Goal: Task Accomplishment & Management: Manage account settings

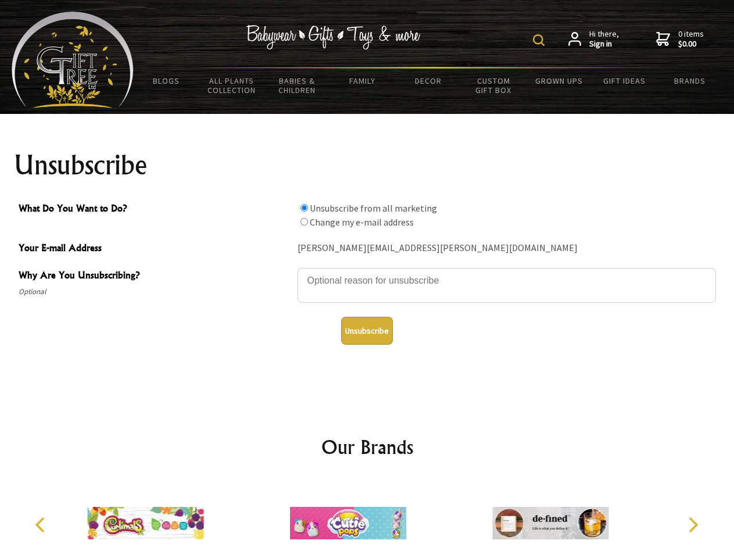
click at [540, 40] on img at bounding box center [539, 40] width 12 height 12
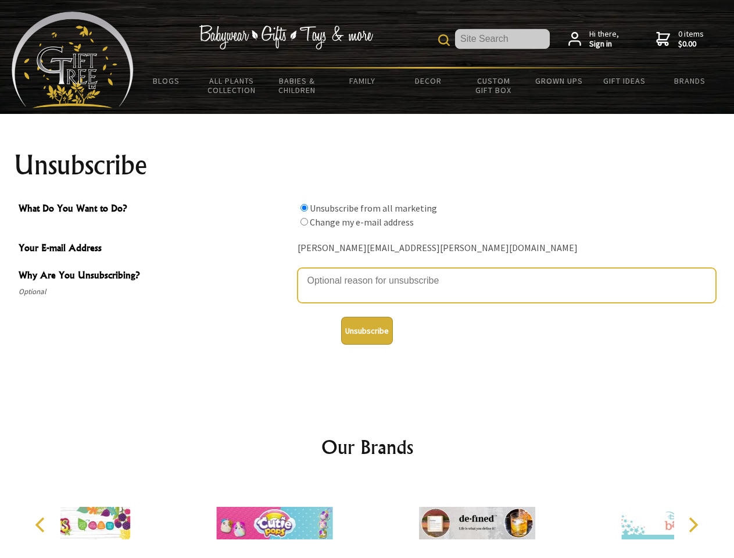
click at [367, 272] on textarea "Why Are You Unsubscribing?" at bounding box center [507, 285] width 418 height 35
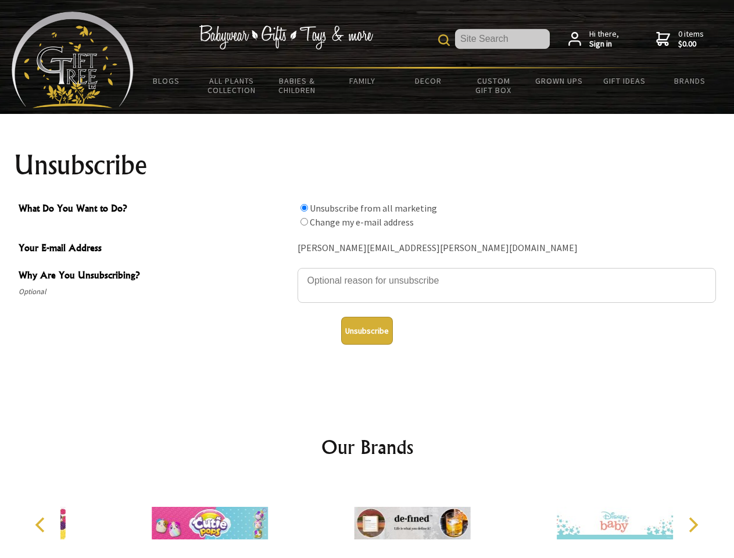
click at [304, 207] on input "What Do You Want to Do?" at bounding box center [304, 208] width 8 height 8
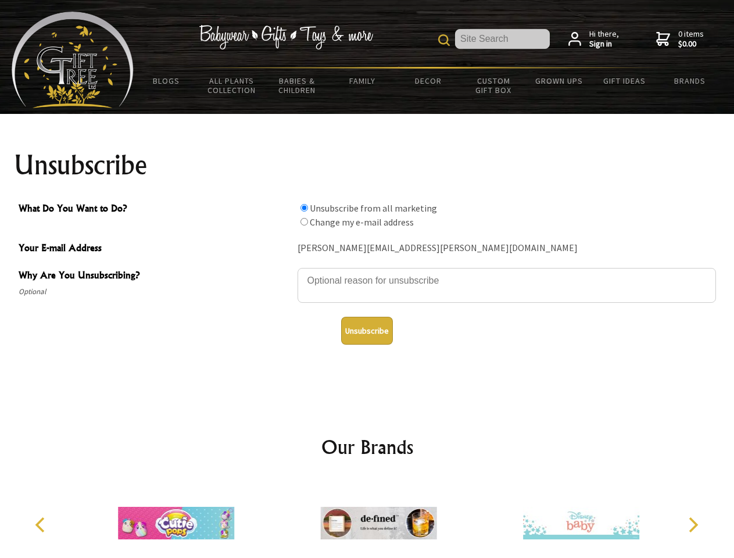
click at [304, 221] on input "What Do You Want to Do?" at bounding box center [304, 222] width 8 height 8
radio input "true"
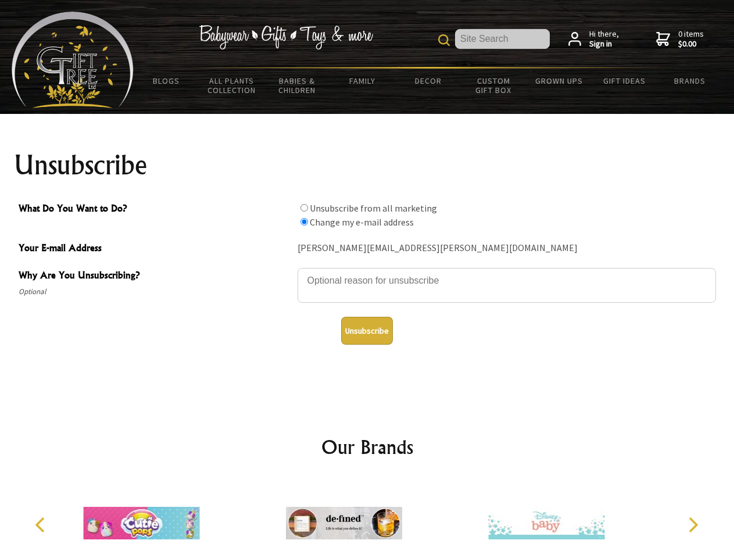
click at [367, 331] on button "Unsubscribe" at bounding box center [367, 331] width 52 height 28
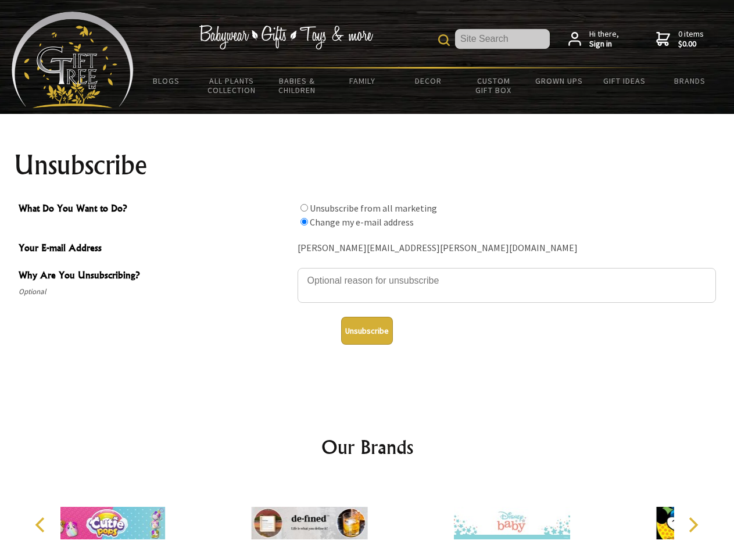
click at [367, 518] on div at bounding box center [309, 524] width 202 height 91
click at [42, 525] on icon "Previous" at bounding box center [41, 524] width 15 height 15
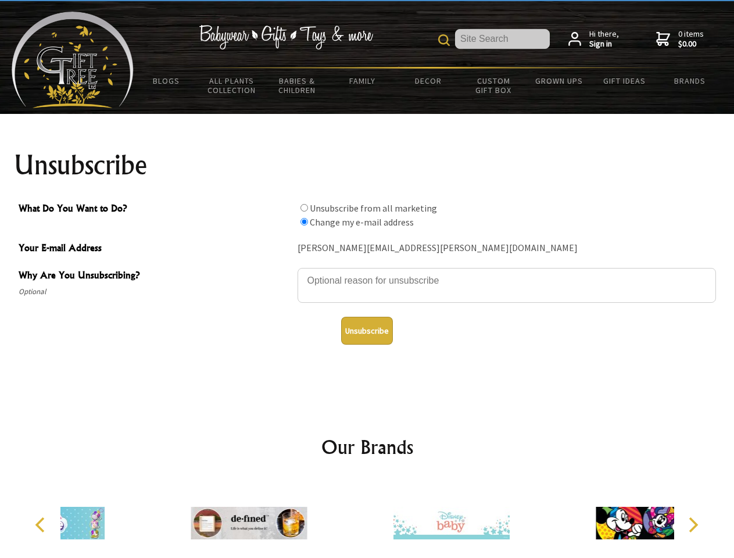
click at [693, 525] on icon "Next" at bounding box center [692, 524] width 15 height 15
